Goal: Information Seeking & Learning: Learn about a topic

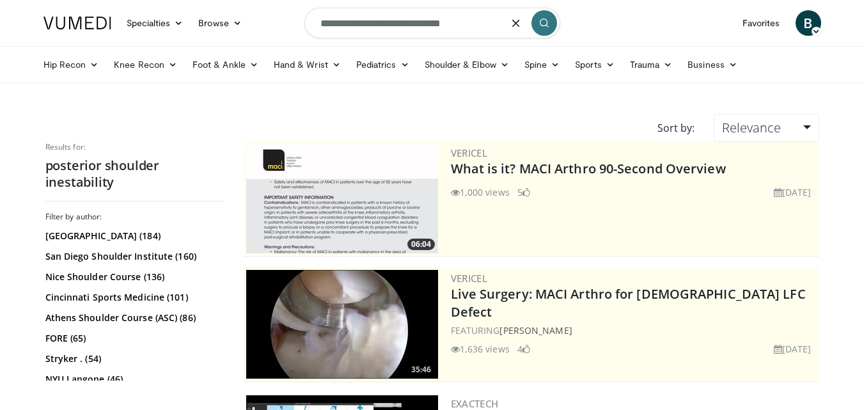
click at [489, 18] on input "**********" at bounding box center [432, 23] width 256 height 31
type input "*"
type input "**********"
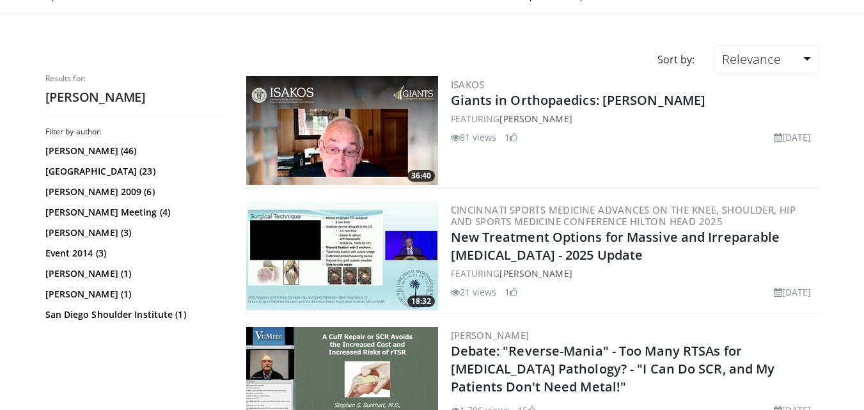
scroll to position [17, 0]
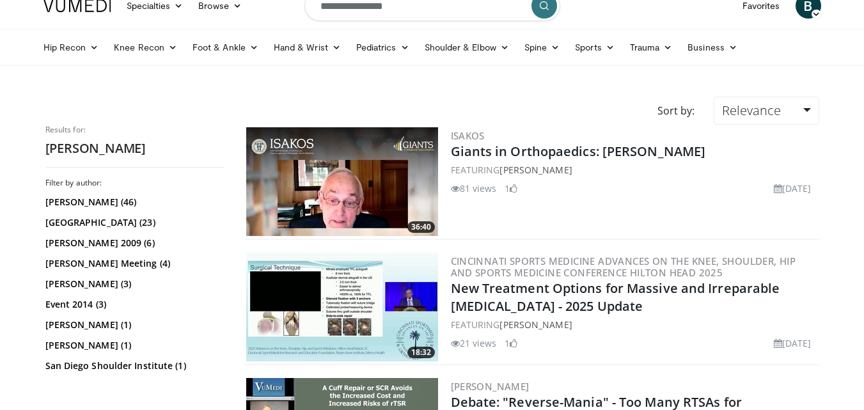
click at [377, 204] on img at bounding box center [342, 181] width 192 height 109
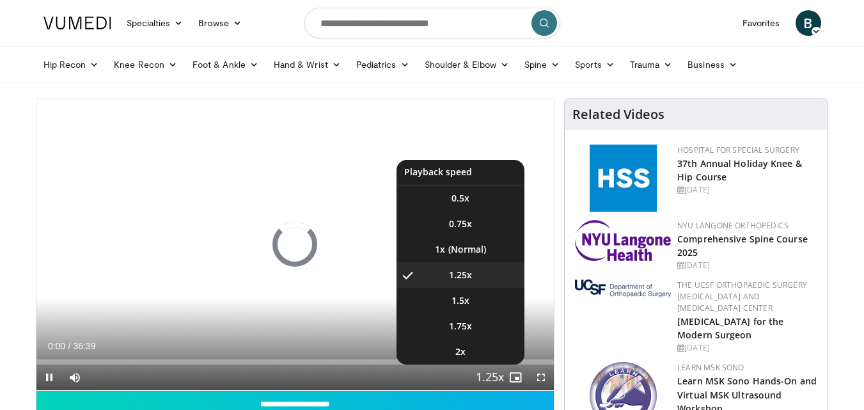
click at [493, 374] on span "Video Player" at bounding box center [490, 378] width 18 height 26
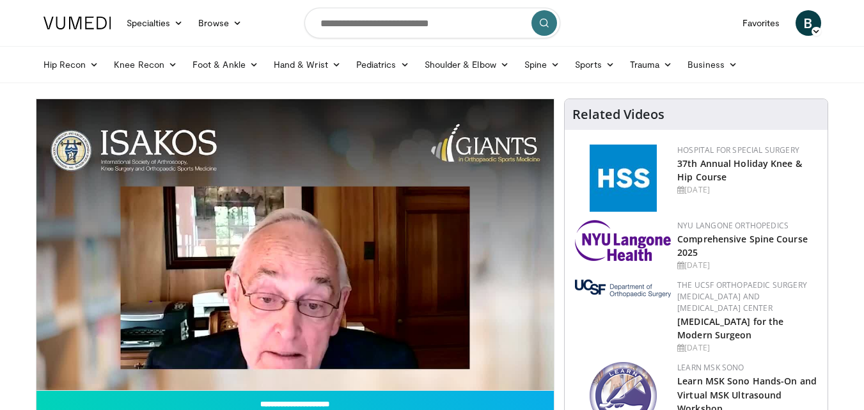
click at [493, 374] on div "10 seconds Tap to unmute" at bounding box center [295, 244] width 518 height 291
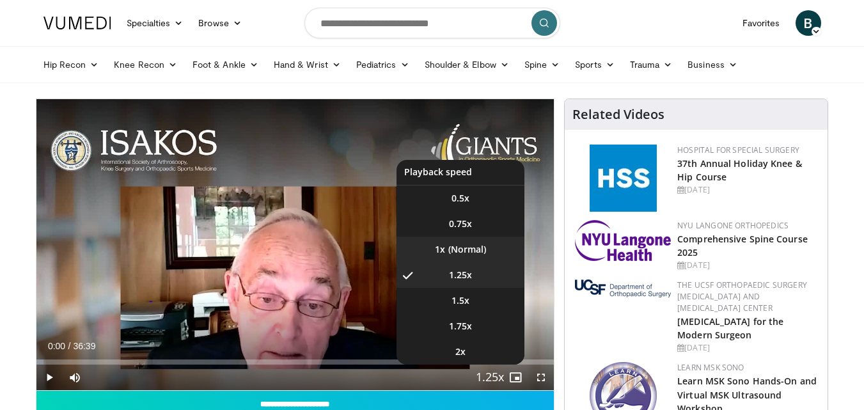
click at [473, 253] on li "1x" at bounding box center [461, 250] width 128 height 26
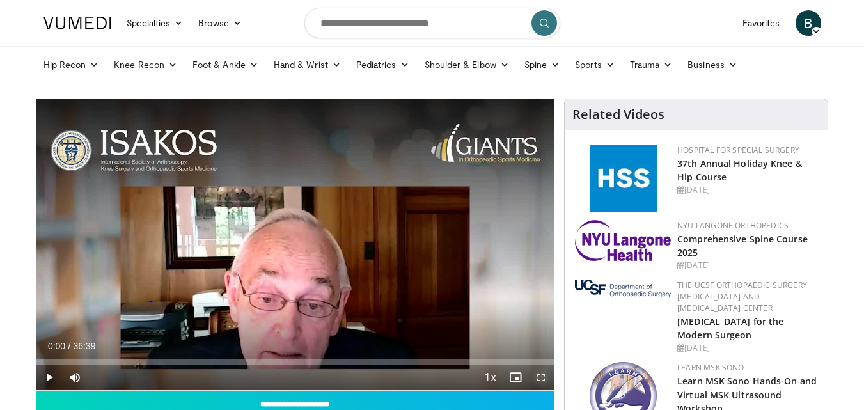
click at [546, 378] on span "Video Player" at bounding box center [541, 378] width 26 height 26
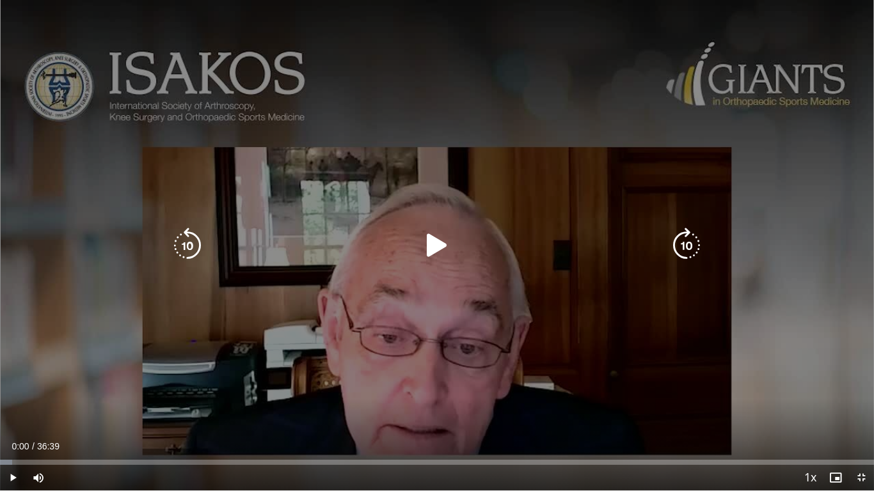
click at [443, 236] on icon "Video Player" at bounding box center [437, 246] width 36 height 36
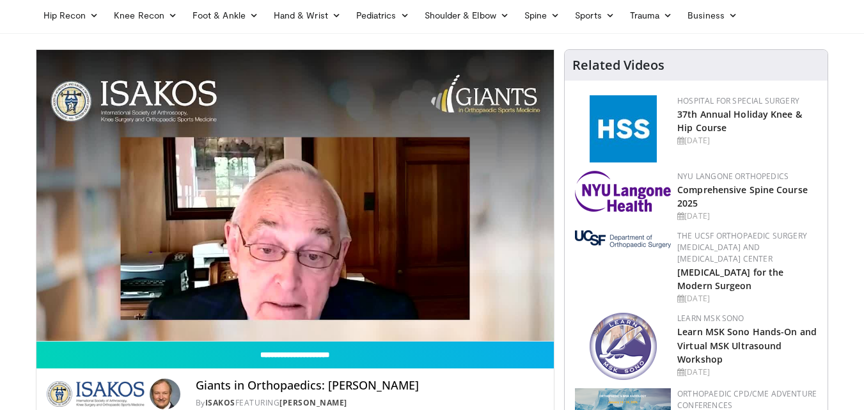
scroll to position [63, 0]
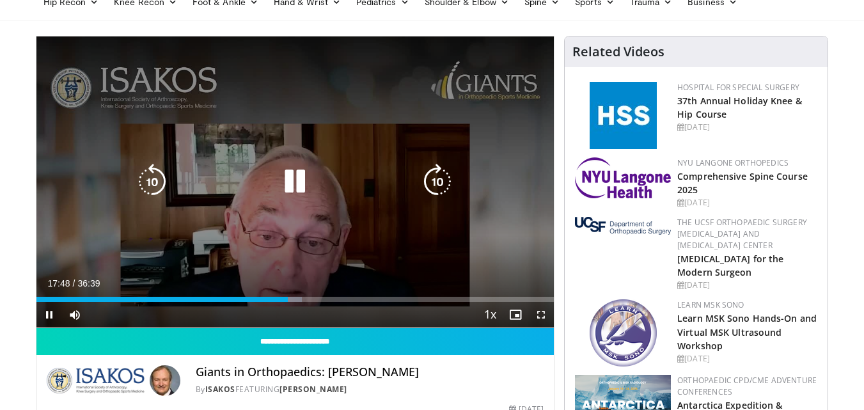
click at [290, 213] on div "10 seconds Tap to unmute" at bounding box center [295, 181] width 518 height 291
